Goal: Task Accomplishment & Management: Manage account settings

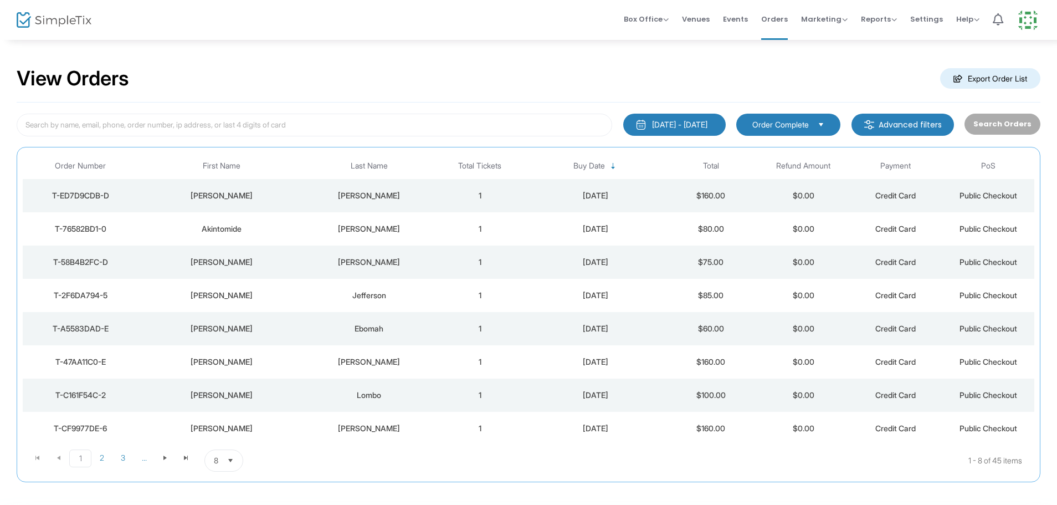
click at [96, 195] on div "T-ED7D9CDB-D" at bounding box center [80, 195] width 110 height 11
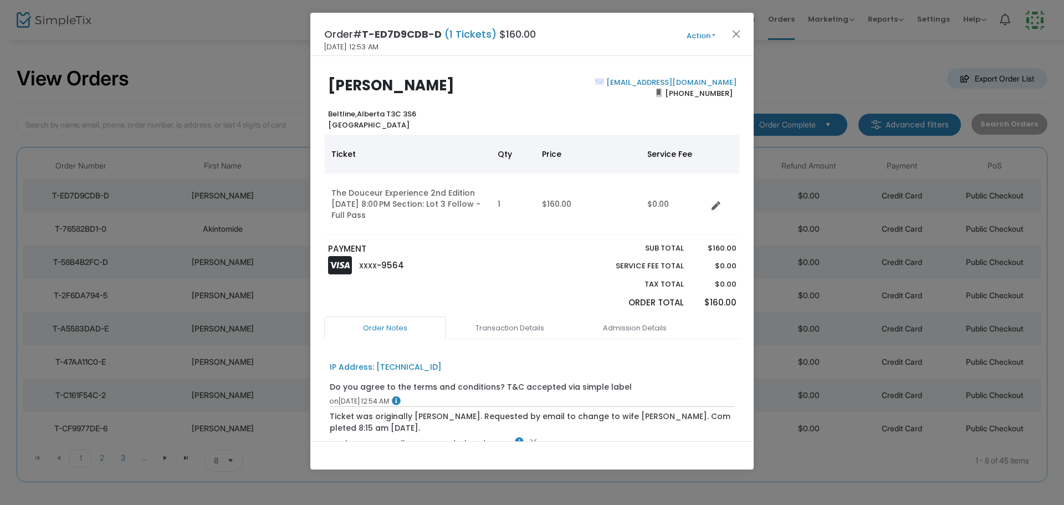
click at [710, 28] on span "Action Mark Admitted Edit Order Edit Attendee Details Add Another Ticket Print …" at bounding box center [722, 34] width 64 height 12
click at [704, 38] on button "Action" at bounding box center [701, 36] width 66 height 12
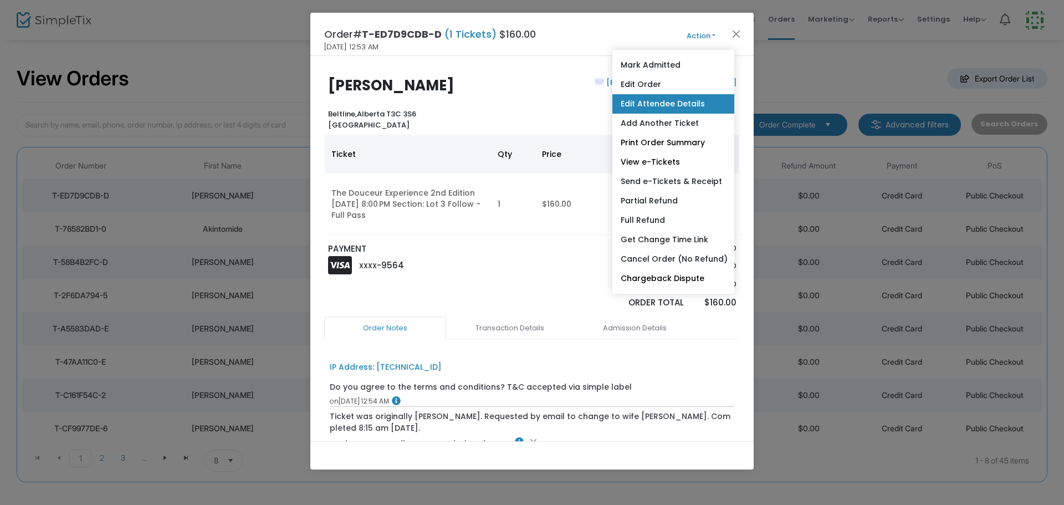
click at [686, 103] on link "Edit Attendee Details" at bounding box center [673, 103] width 122 height 19
